Goal: Information Seeking & Learning: Learn about a topic

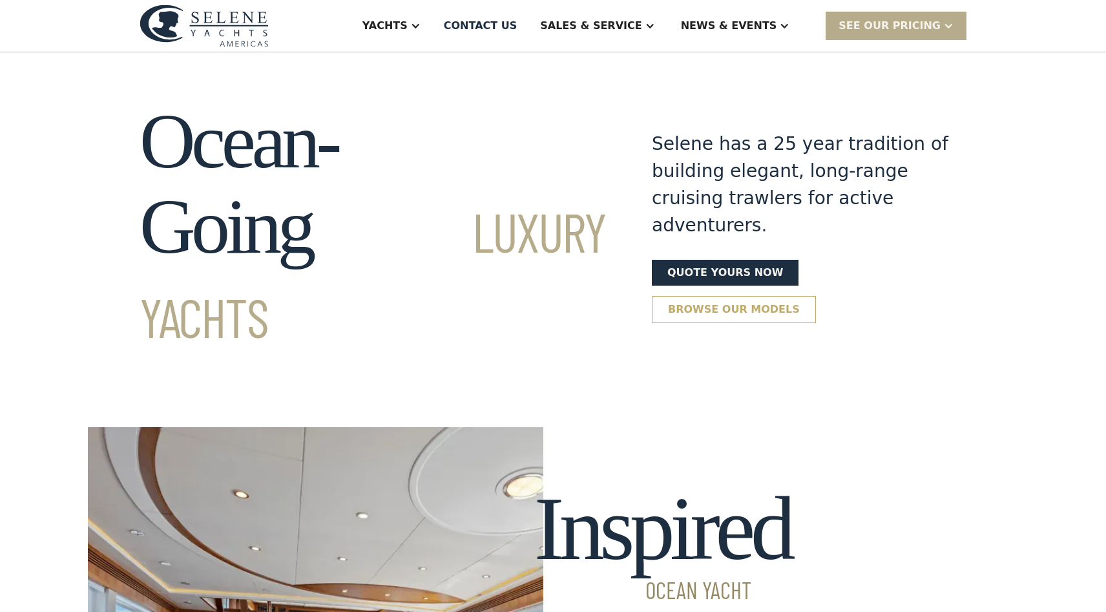
click at [721, 296] on link "Browse our models" at bounding box center [734, 309] width 164 height 27
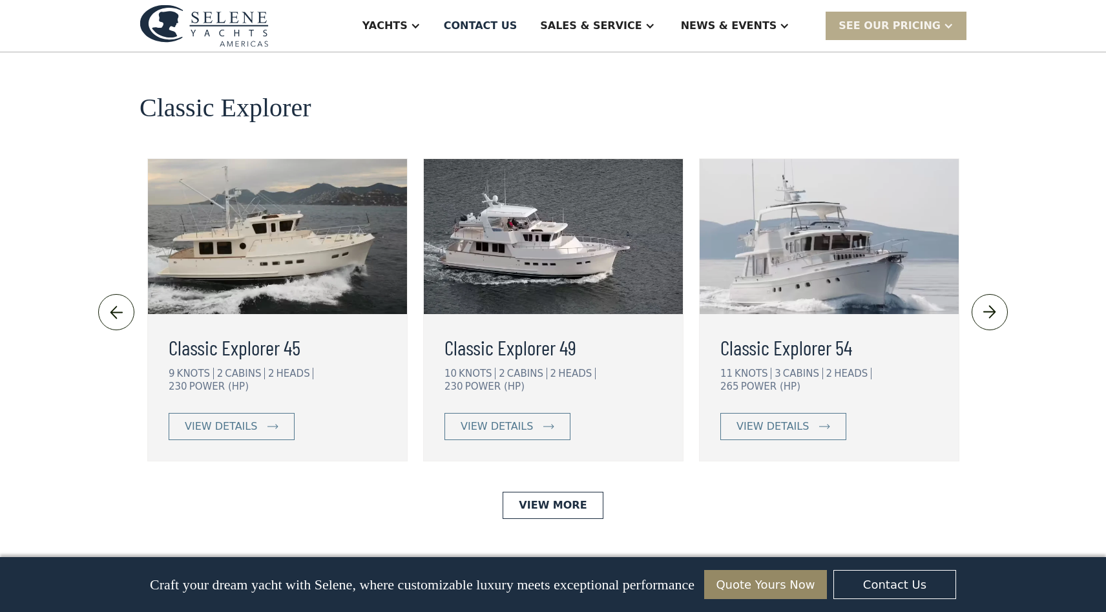
scroll to position [2813, 0]
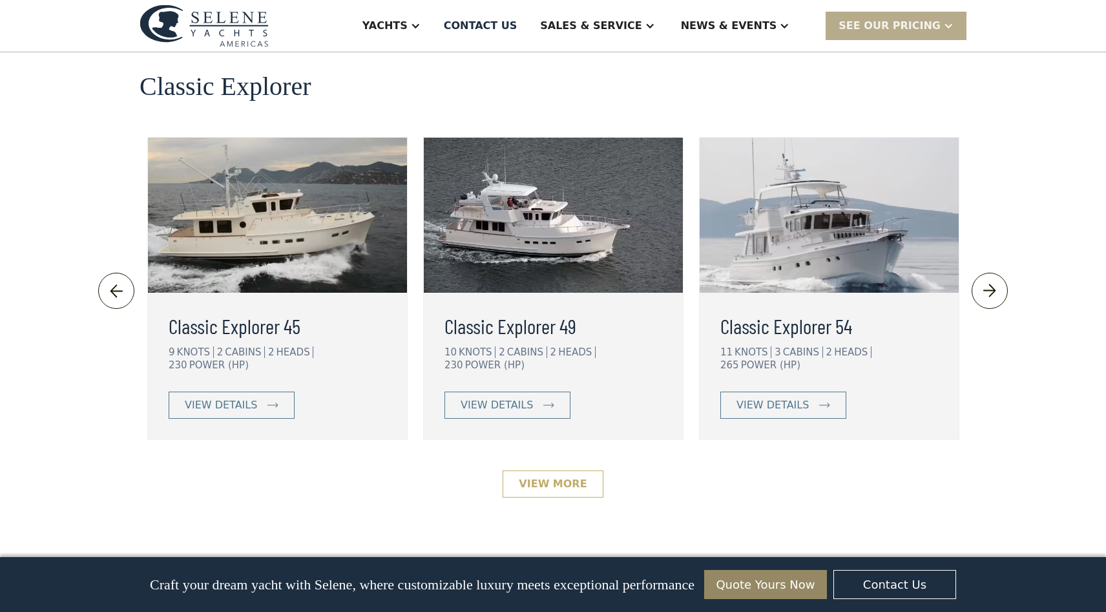
click at [556, 470] on link "View More" at bounding box center [553, 483] width 100 height 27
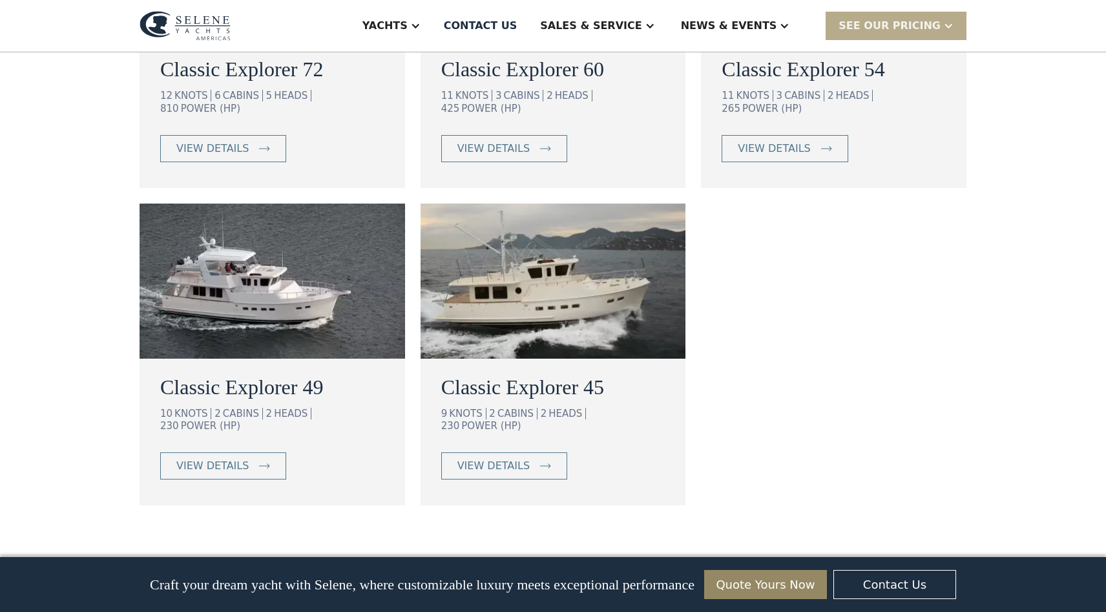
scroll to position [953, 0]
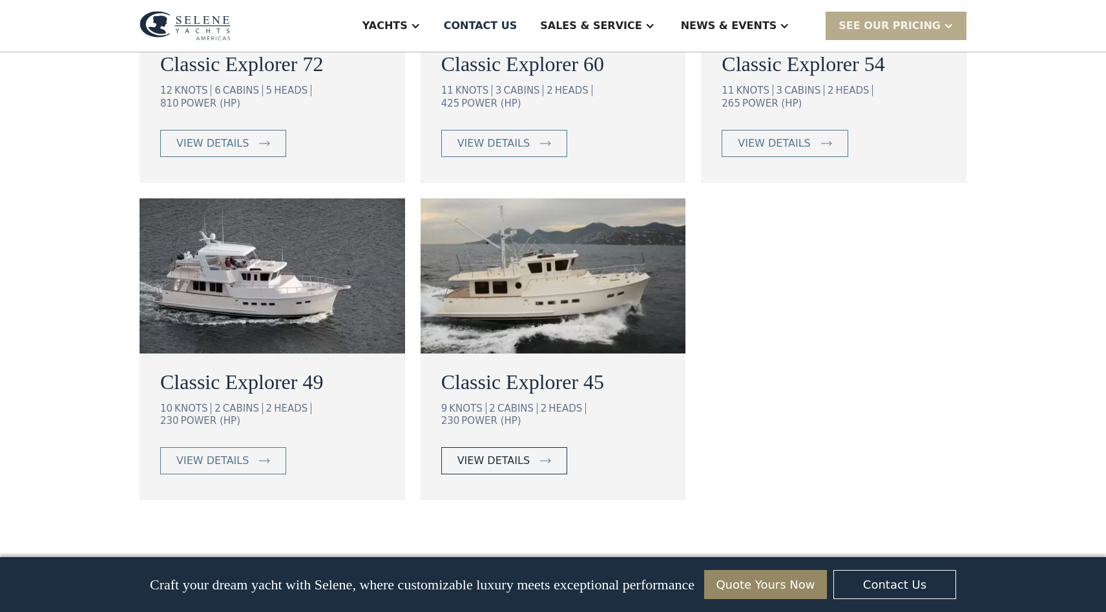
click at [506, 453] on div "view details" at bounding box center [494, 461] width 72 height 16
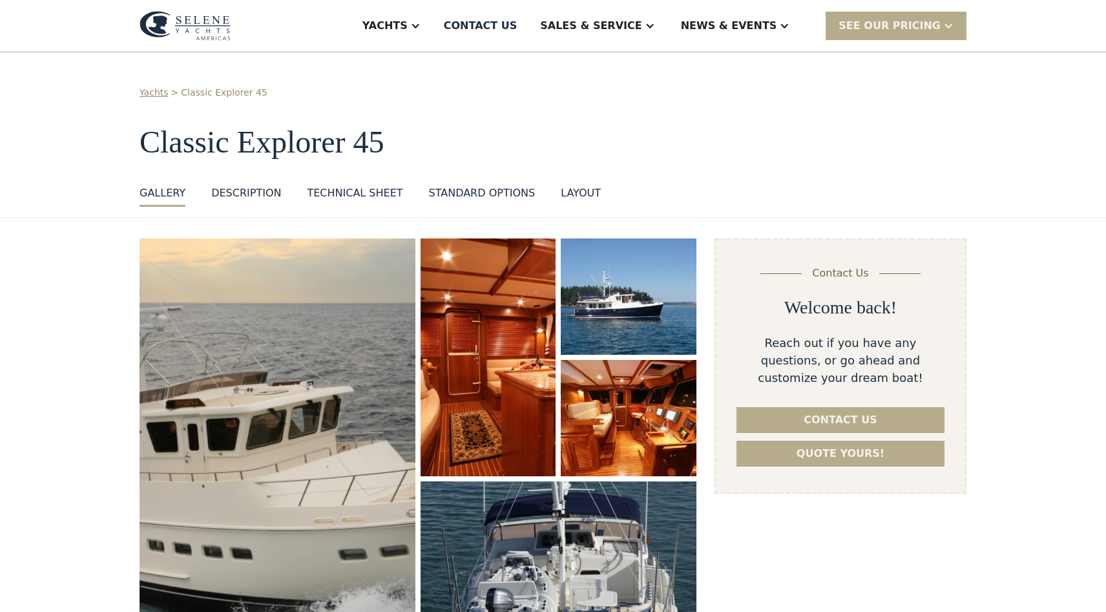
select select "**********"
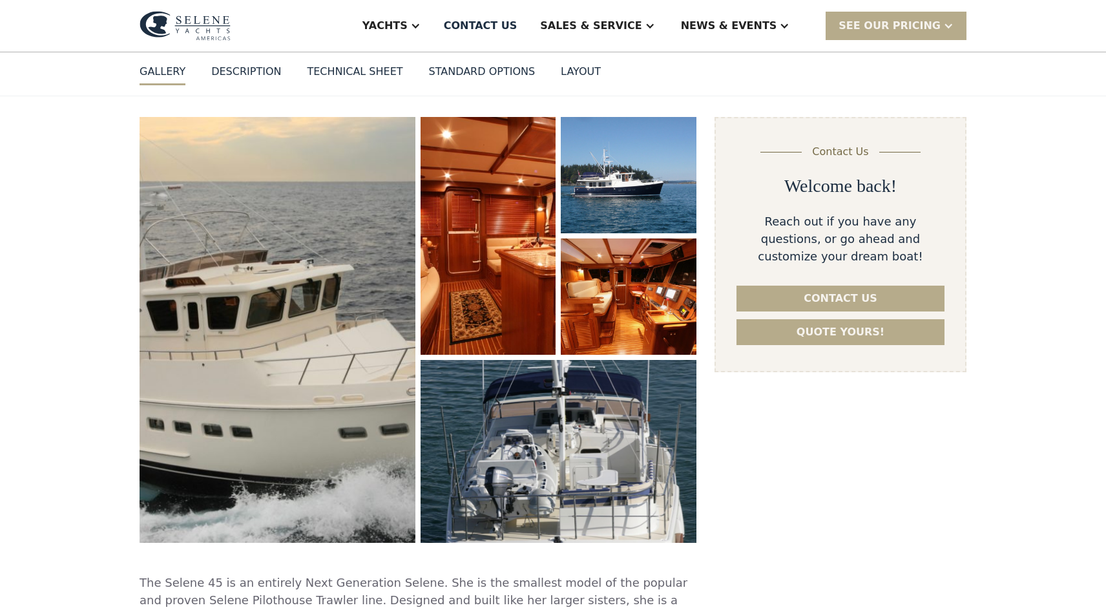
scroll to position [123, 0]
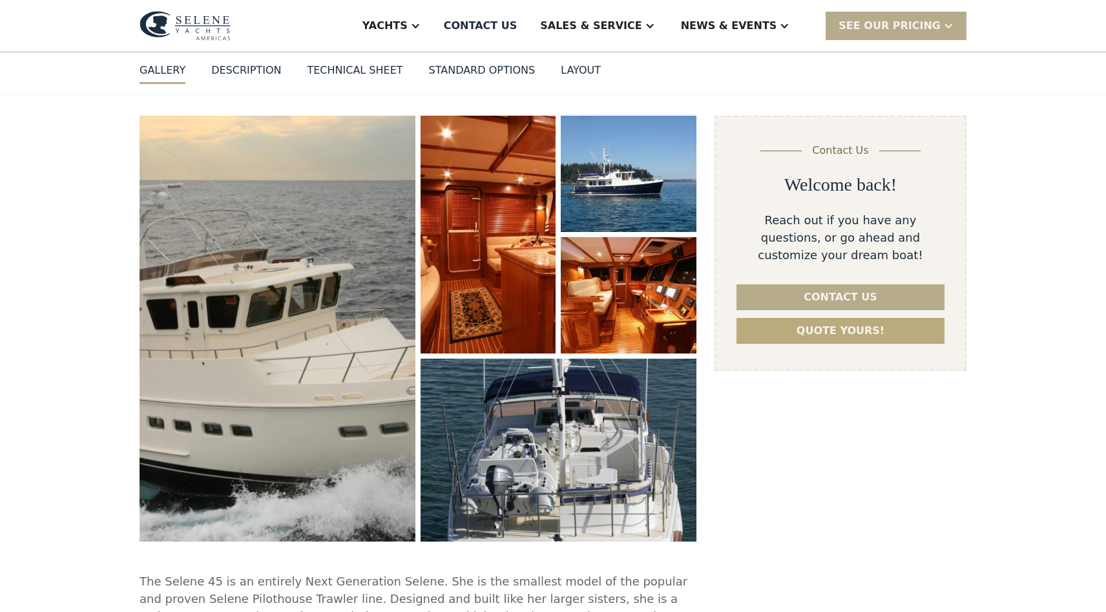
click at [808, 330] on link "Quote yours!" at bounding box center [841, 331] width 208 height 26
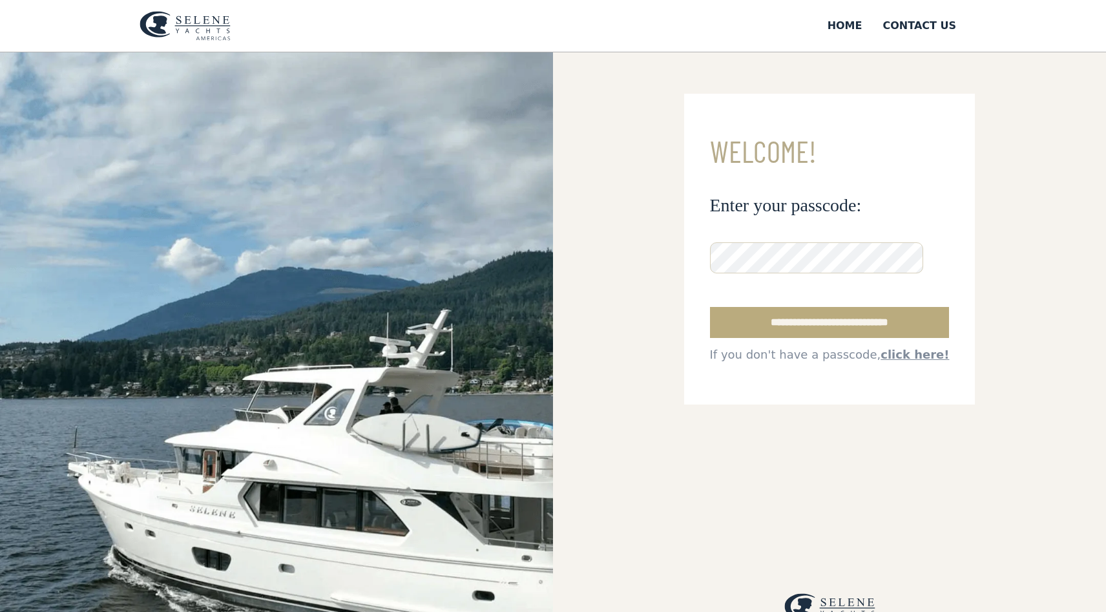
click at [781, 319] on input "**********" at bounding box center [830, 322] width 240 height 31
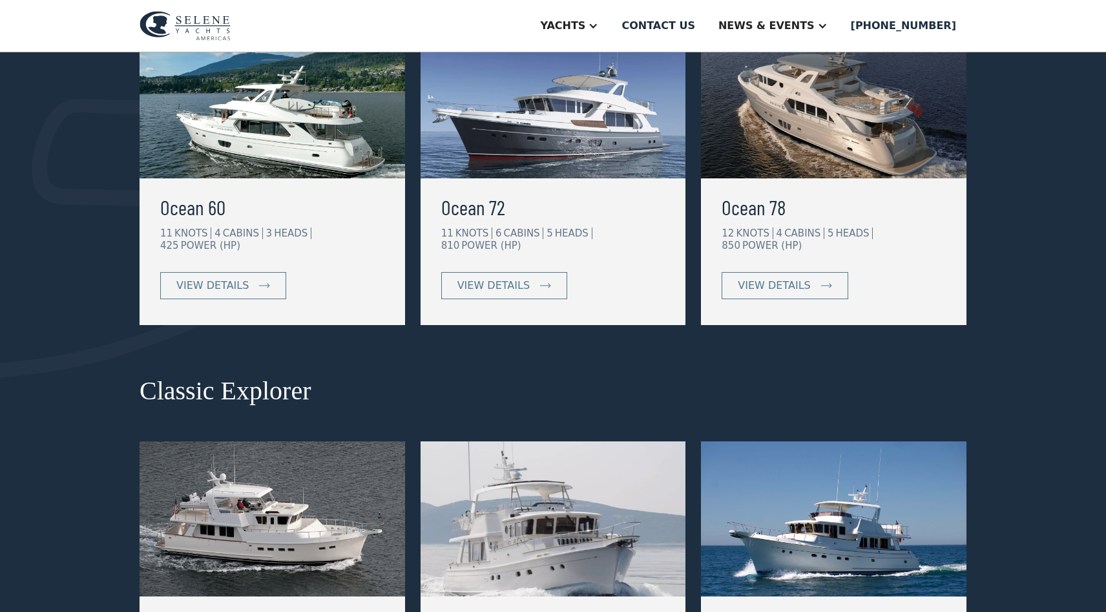
scroll to position [319, 0]
click at [228, 278] on div "view details" at bounding box center [212, 286] width 72 height 16
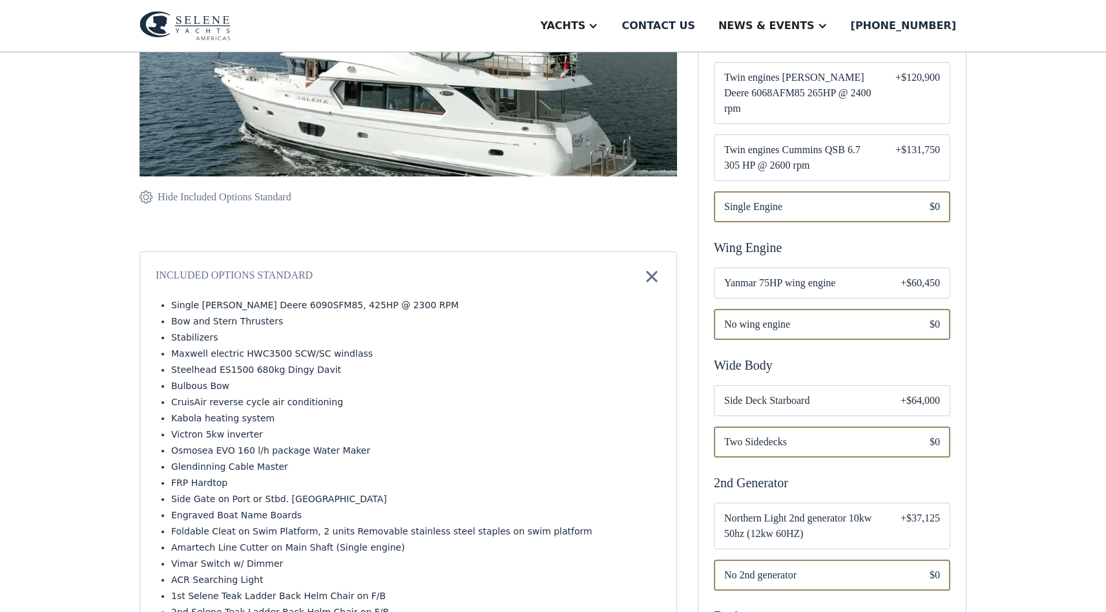
scroll to position [158, 0]
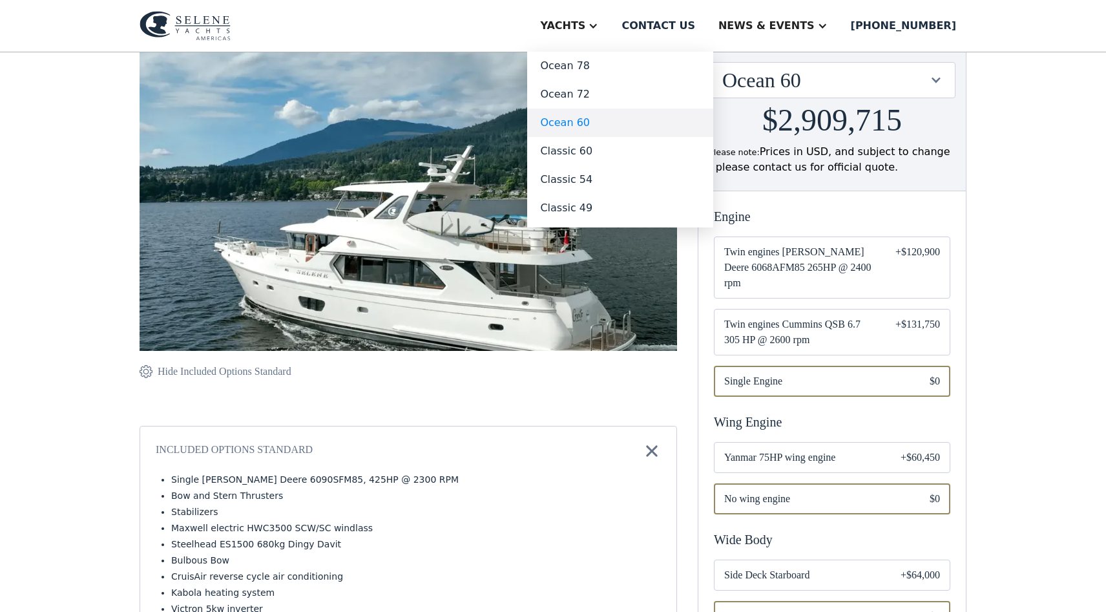
click at [604, 121] on link "Ocean 60" at bounding box center [620, 123] width 186 height 28
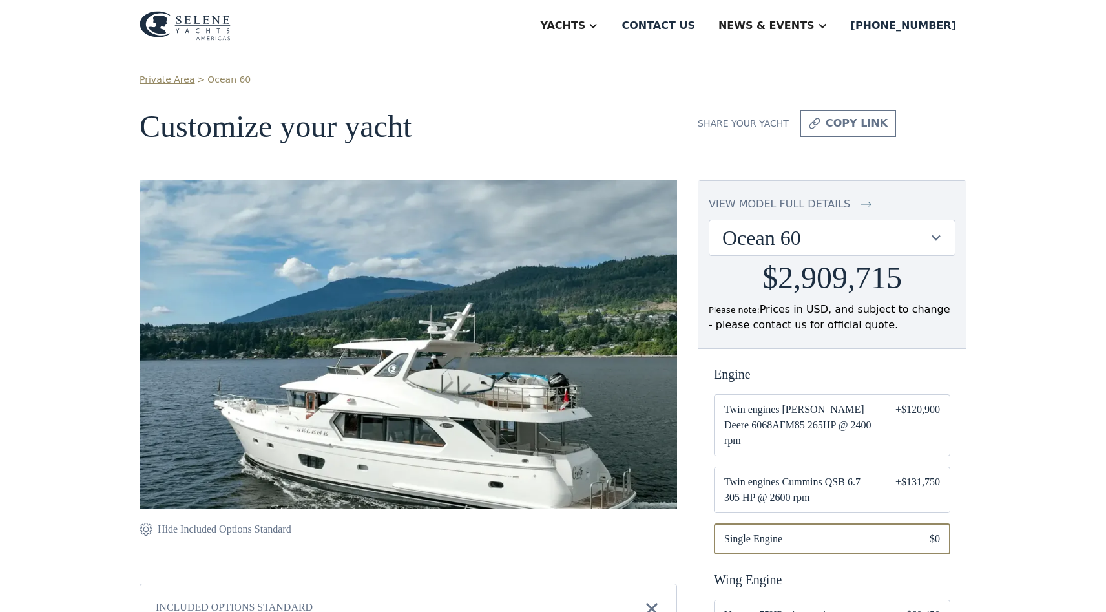
click at [200, 25] on img at bounding box center [185, 26] width 91 height 30
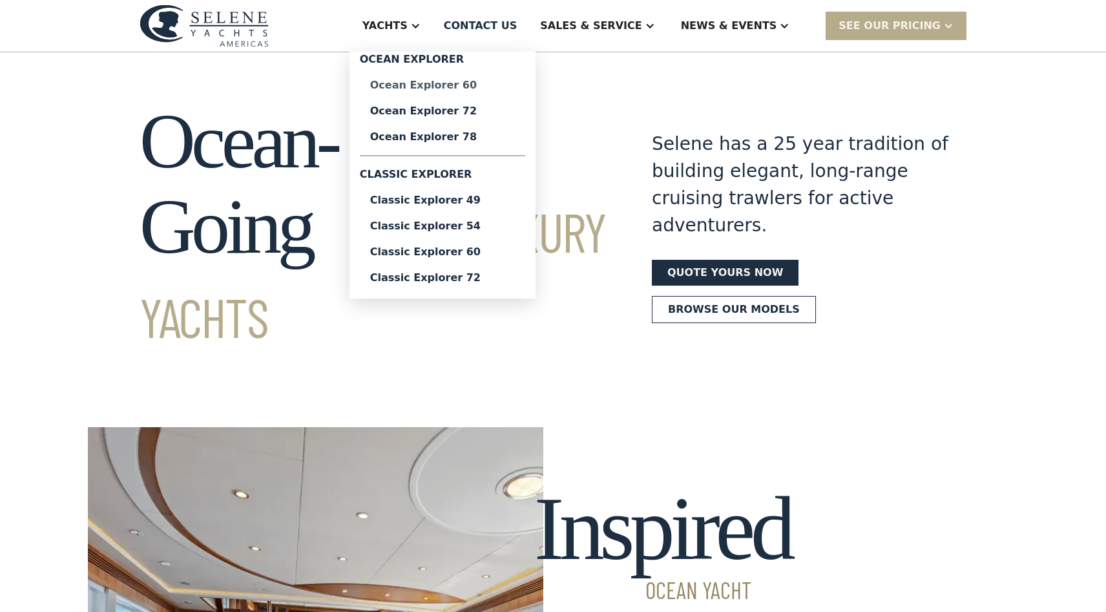
click at [470, 89] on div "Ocean Explorer 60" at bounding box center [442, 85] width 145 height 10
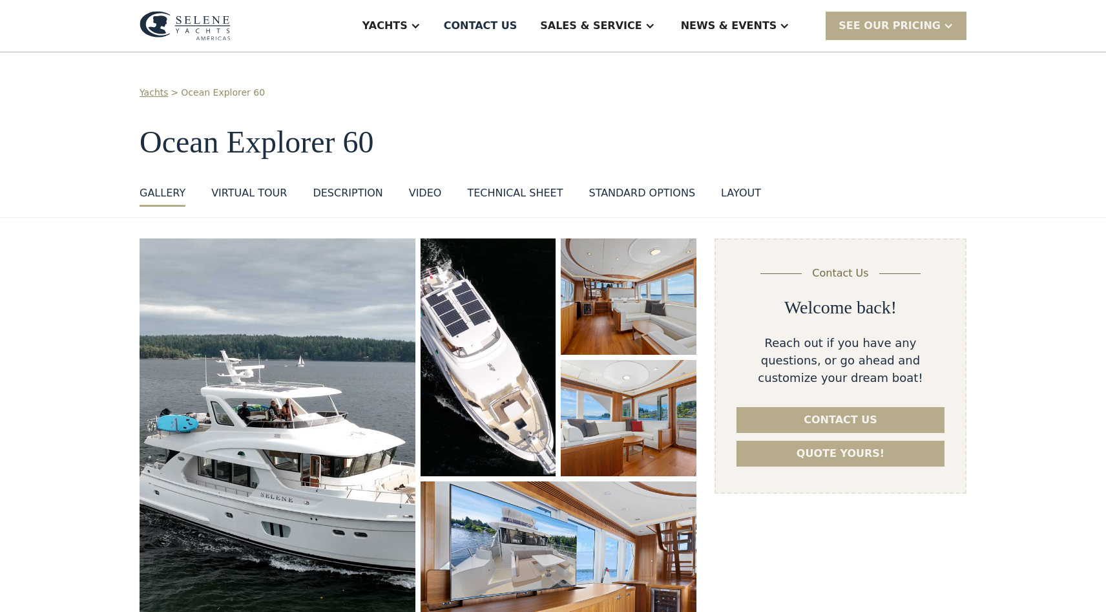
select select "**********"
click at [948, 24] on div at bounding box center [949, 26] width 10 height 10
click at [191, 22] on img at bounding box center [185, 26] width 91 height 30
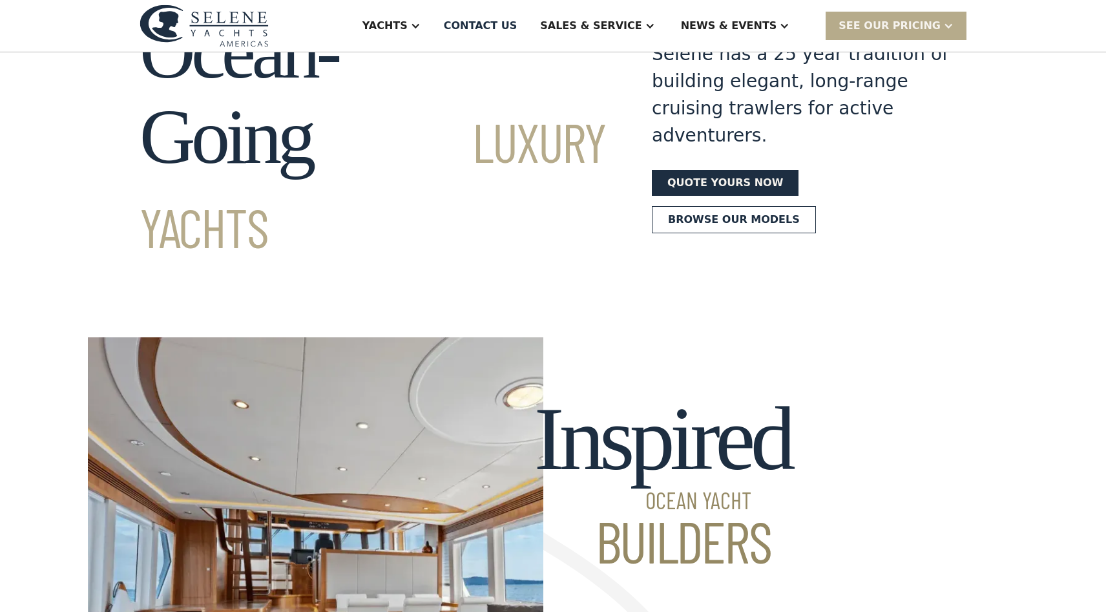
scroll to position [132, 0]
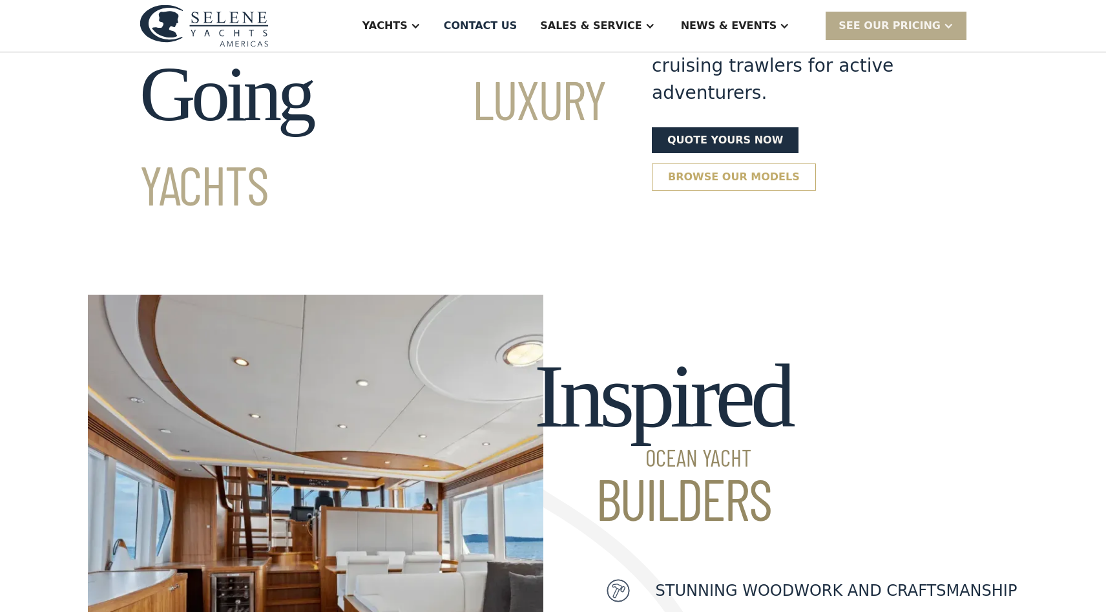
click at [687, 164] on link "Browse our models" at bounding box center [734, 177] width 164 height 27
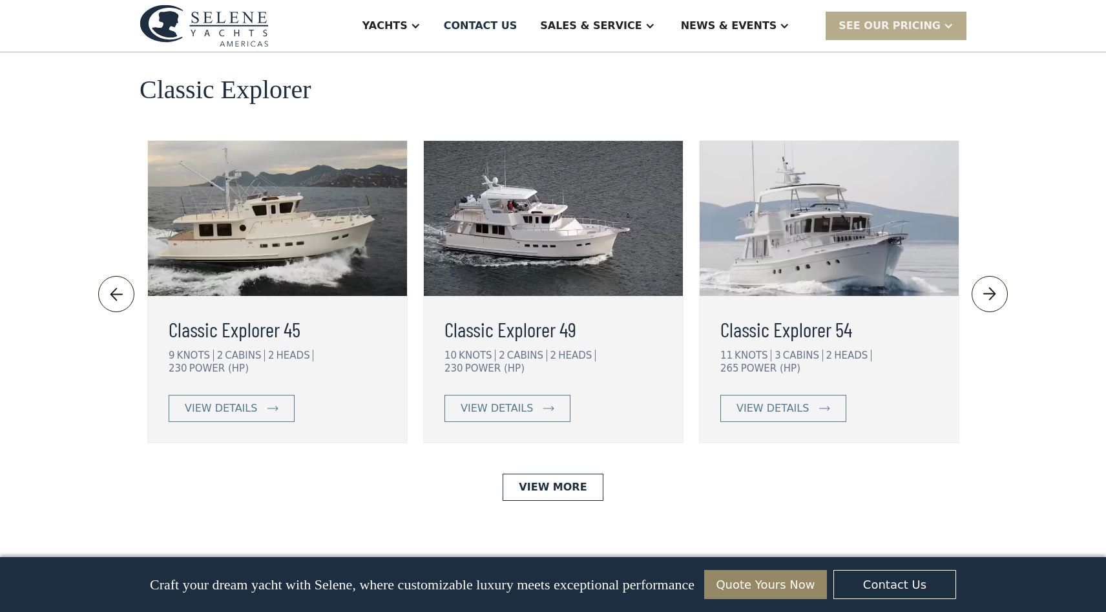
scroll to position [2811, 0]
click at [548, 473] on link "View More" at bounding box center [553, 486] width 100 height 27
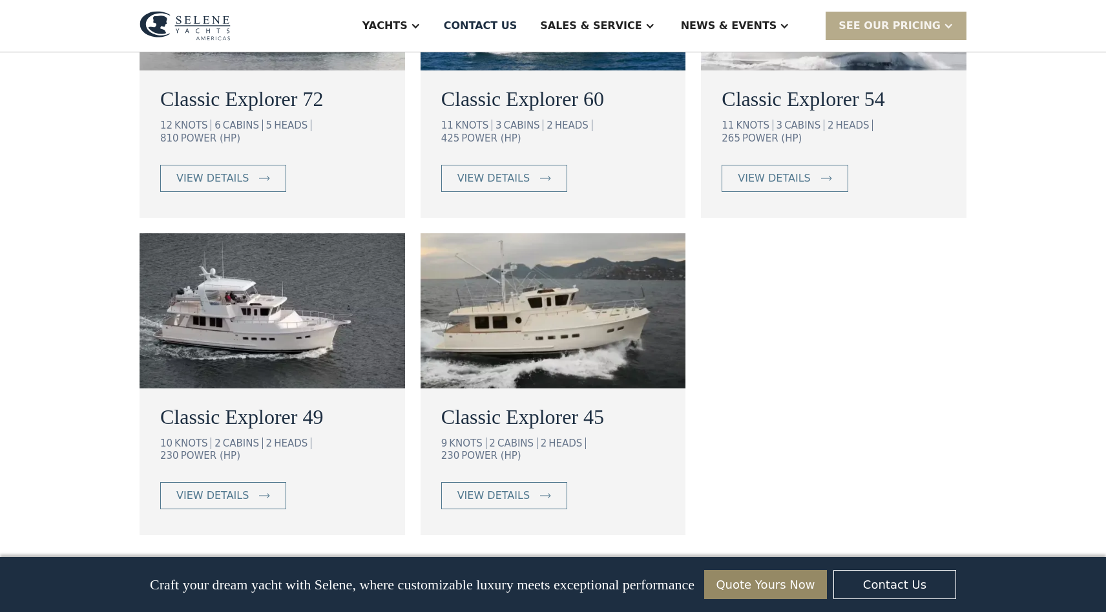
scroll to position [1044, 0]
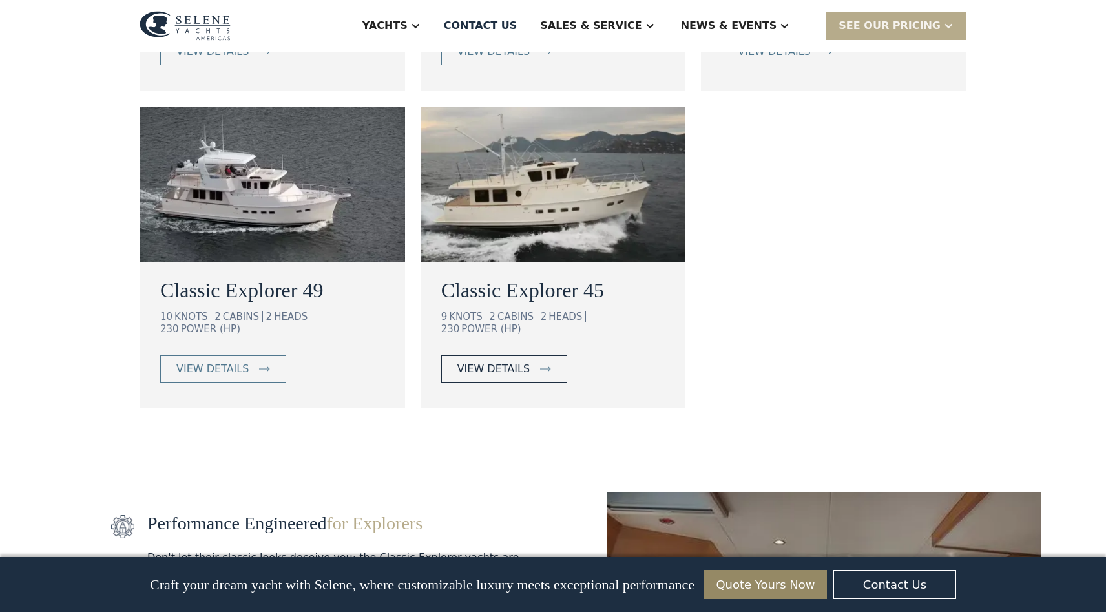
click at [522, 361] on div "view details" at bounding box center [494, 369] width 72 height 16
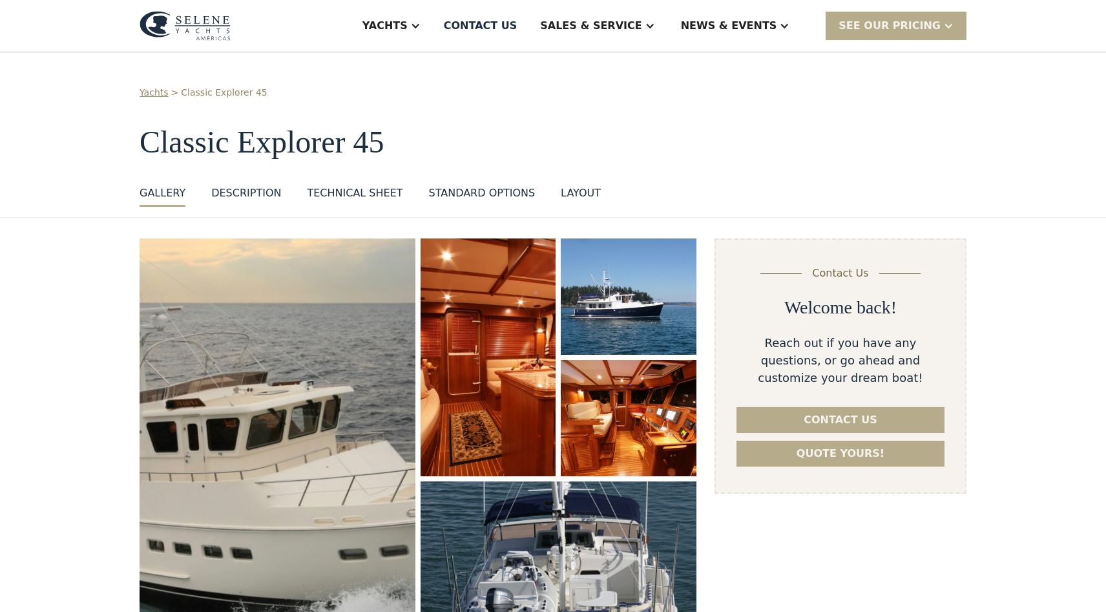
select select "**********"
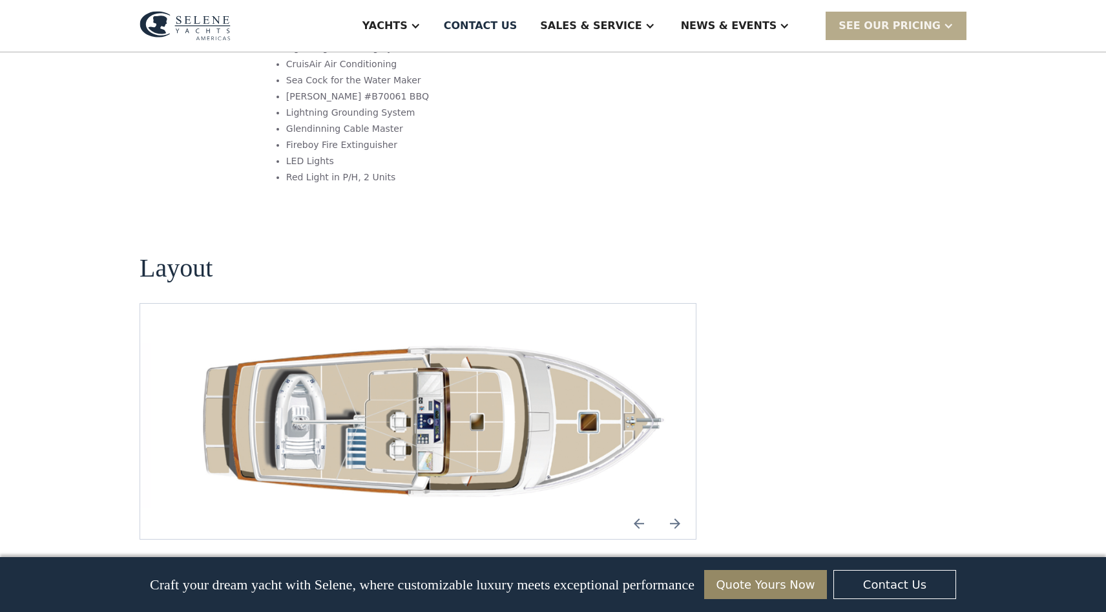
scroll to position [1687, 0]
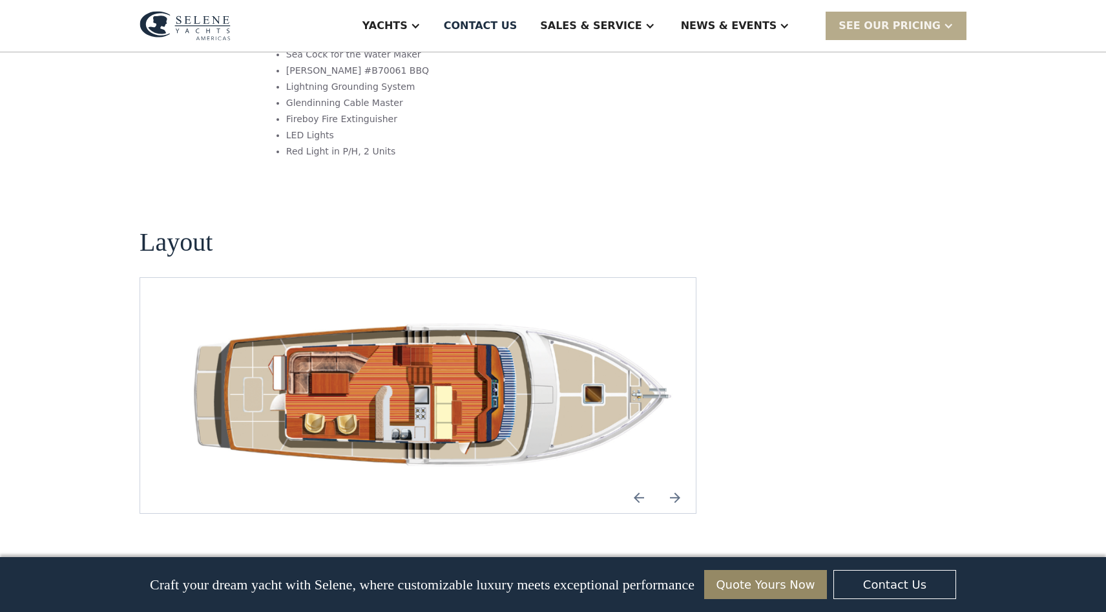
click at [636, 482] on img "Previous slide" at bounding box center [639, 497] width 31 height 31
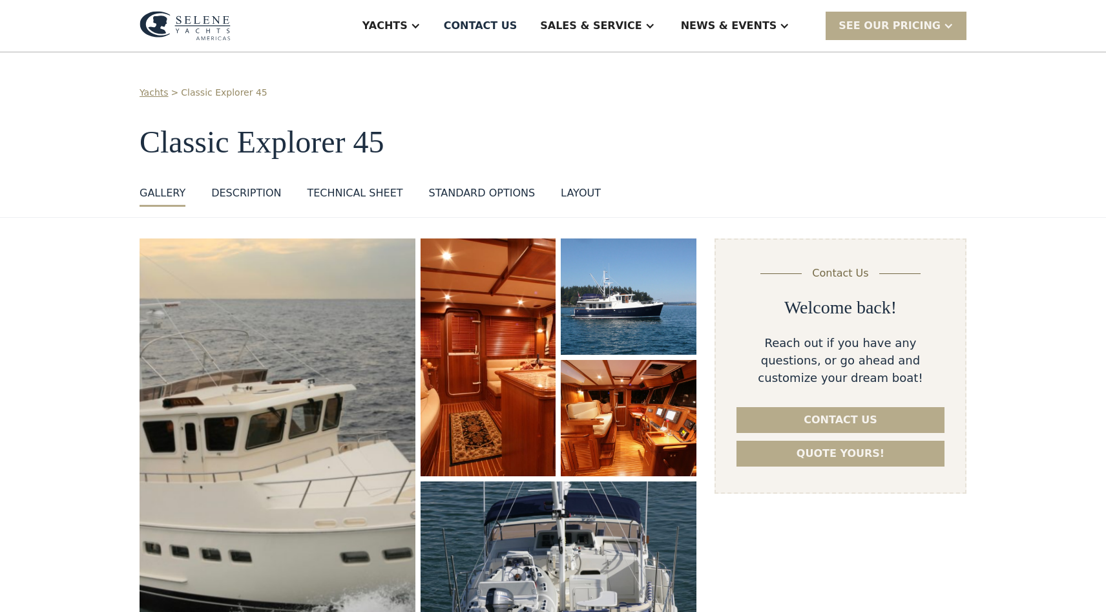
scroll to position [0, 0]
